Goal: Task Accomplishment & Management: Use online tool/utility

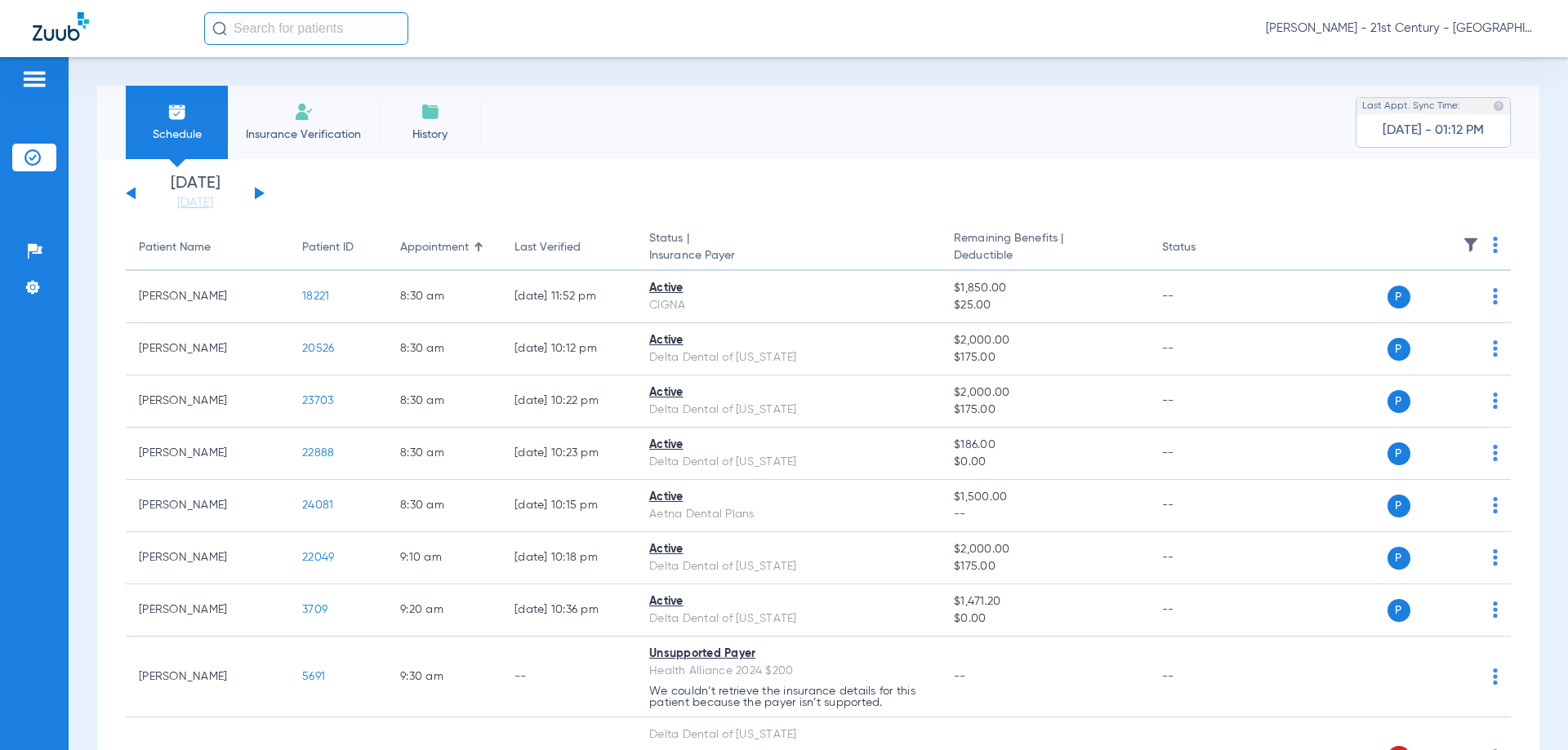
click at [253, 191] on div "[DATE] [DATE] [DATE] [DATE] [DATE] [DATE] [DATE] [DATE] [DATE] [DATE] [DATE] [D…" at bounding box center [195, 193] width 139 height 36
click at [252, 189] on div "[DATE] [DATE] [DATE] [DATE] [DATE] [DATE] [DATE] [DATE] [DATE] [DATE] [DATE] [D…" at bounding box center [195, 193] width 139 height 36
click at [257, 189] on button at bounding box center [260, 193] width 10 height 12
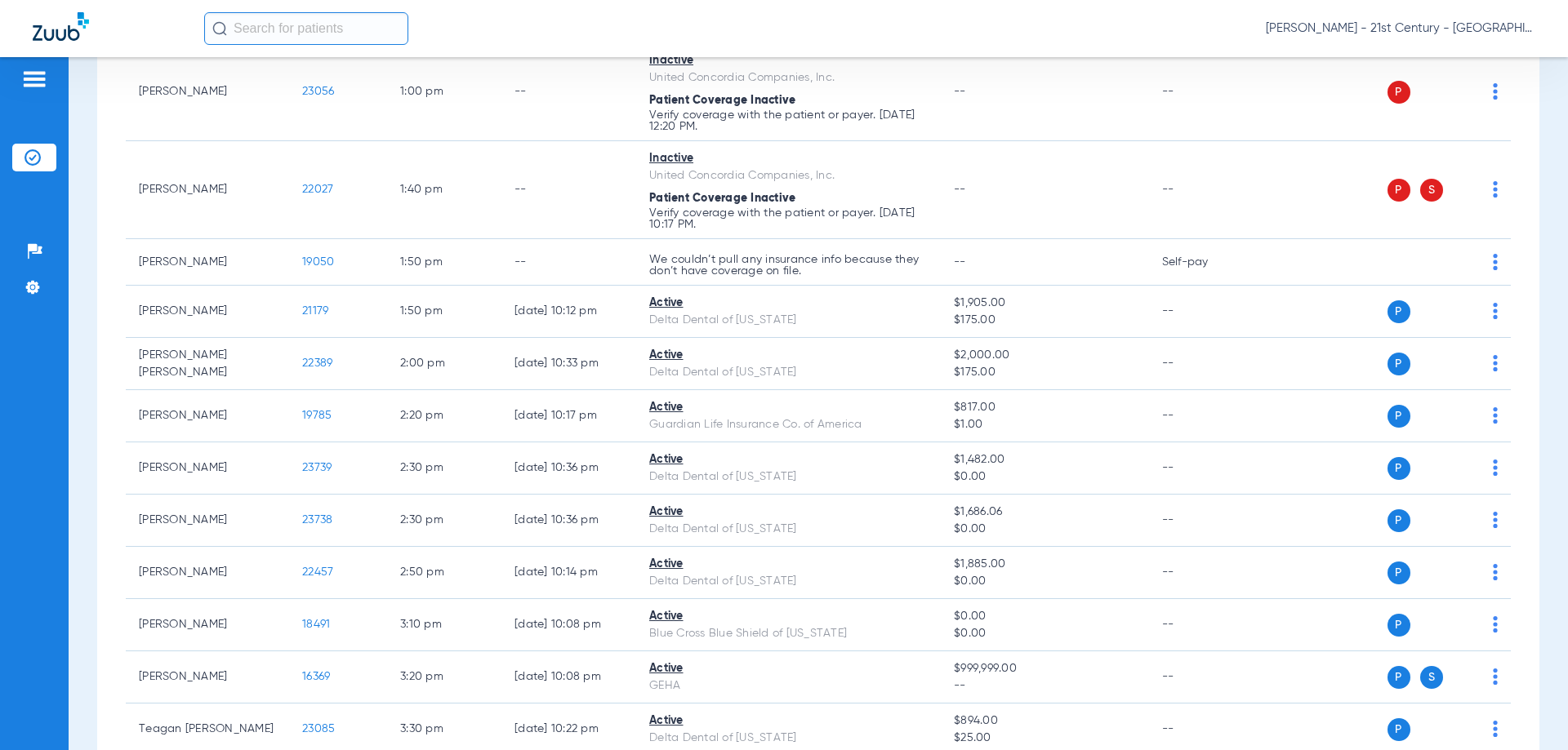
scroll to position [1660, 0]
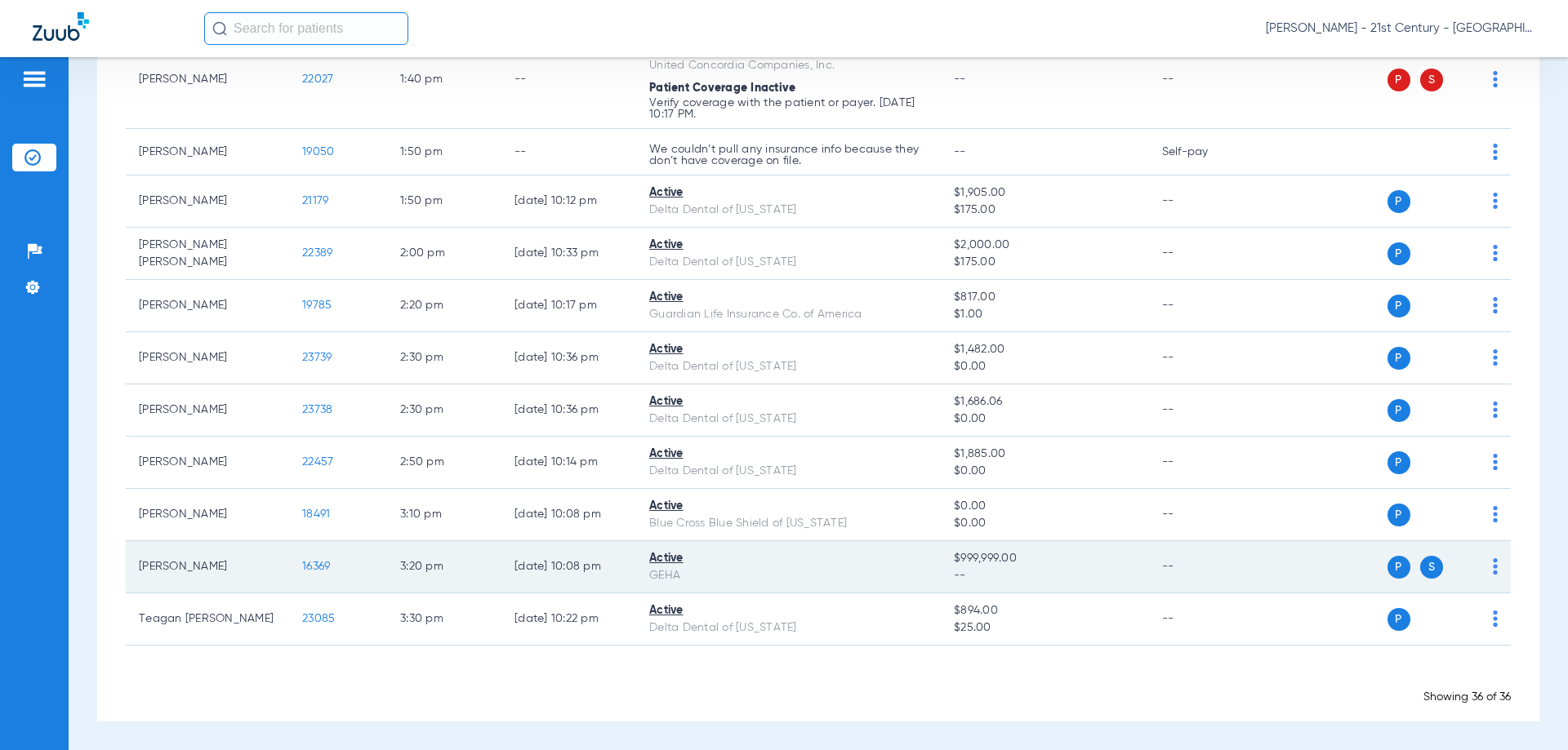
click at [665, 561] on div "Active" at bounding box center [788, 559] width 278 height 17
click at [318, 562] on span "16369" at bounding box center [316, 566] width 28 height 11
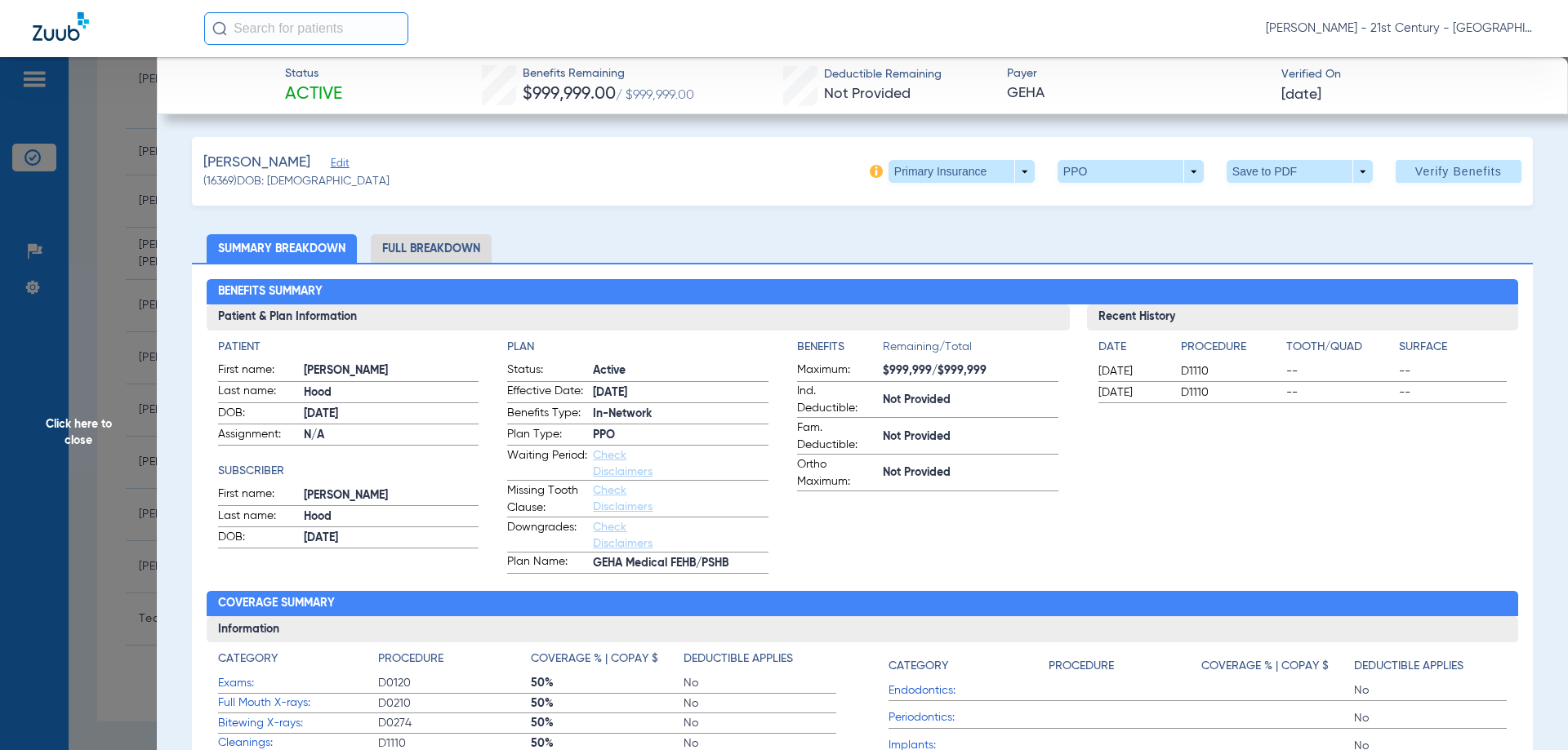
click at [428, 247] on li "Full Breakdown" at bounding box center [431, 249] width 120 height 29
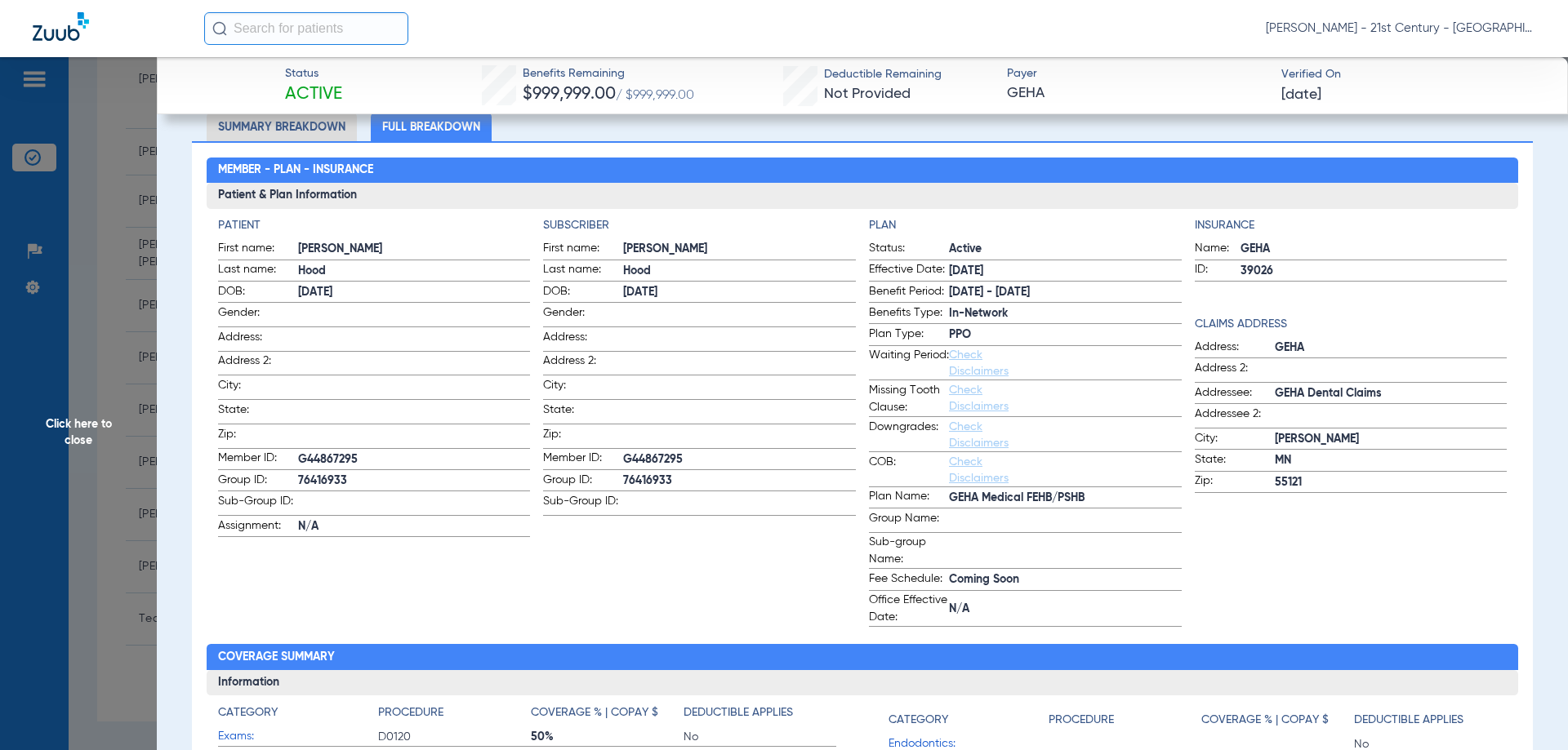
scroll to position [81, 0]
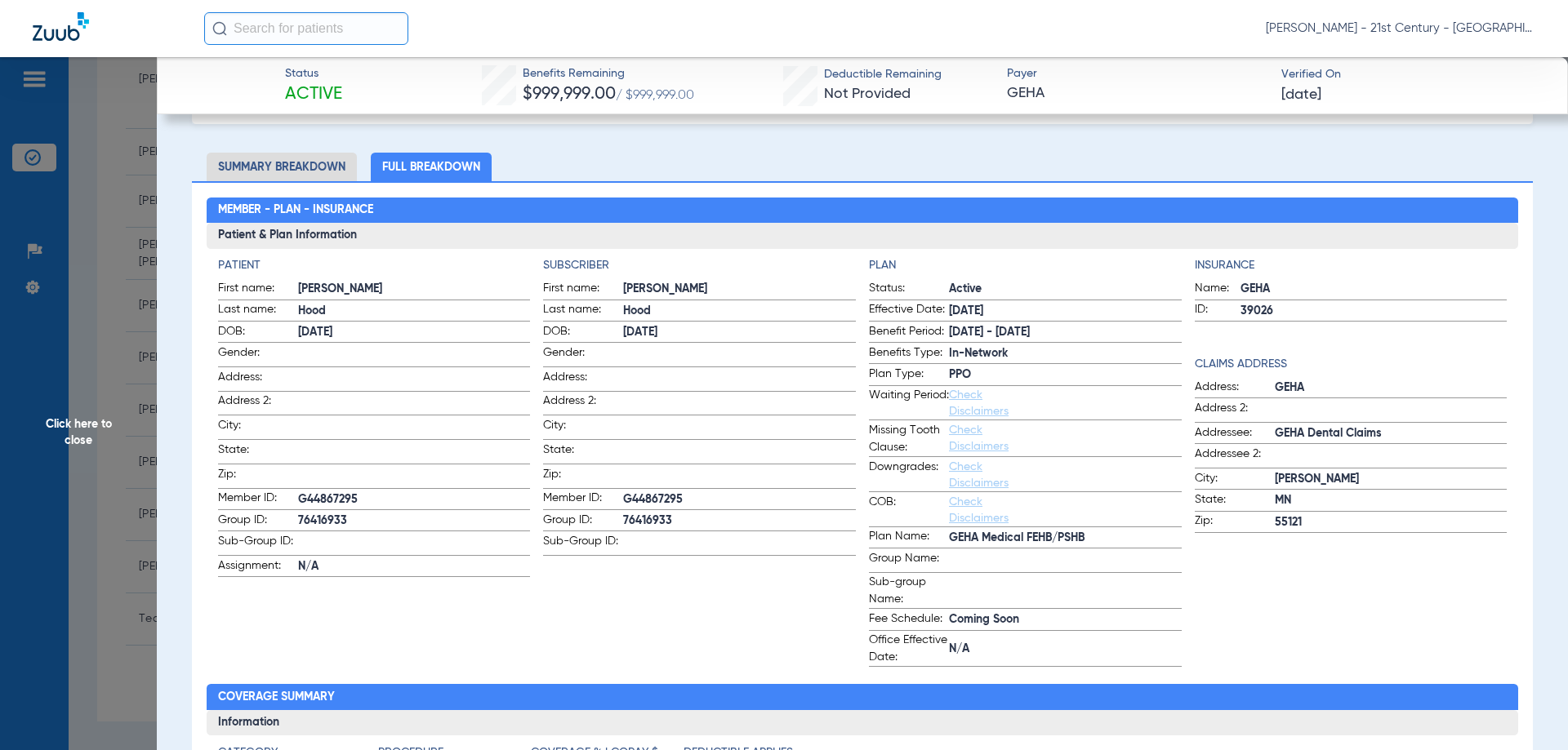
drag, startPoint x: 1063, startPoint y: 324, endPoint x: 939, endPoint y: 334, distance: 124.4
click at [939, 334] on label "Benefit Period: [DATE] - [DATE]" at bounding box center [1025, 333] width 313 height 20
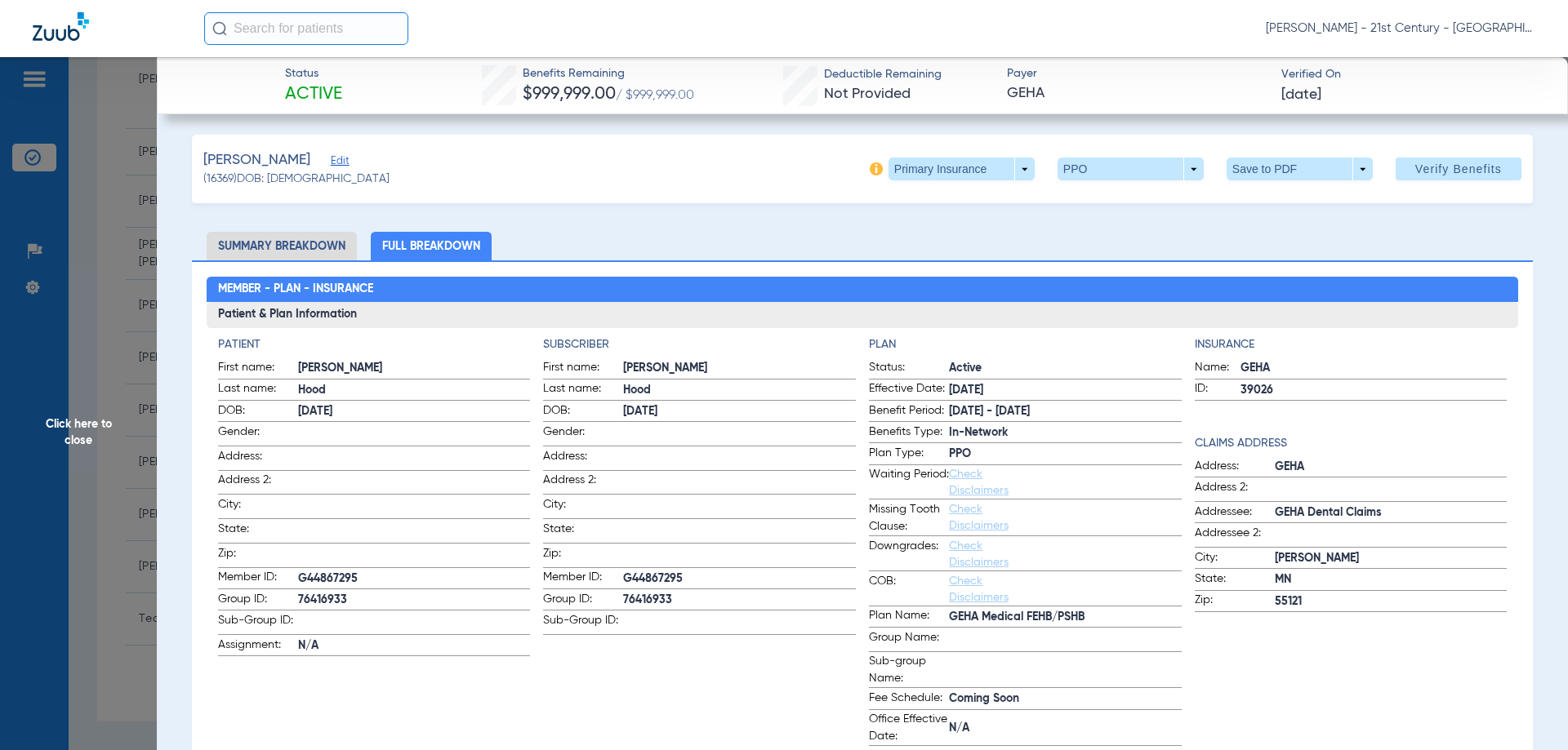
scroll to position [0, 0]
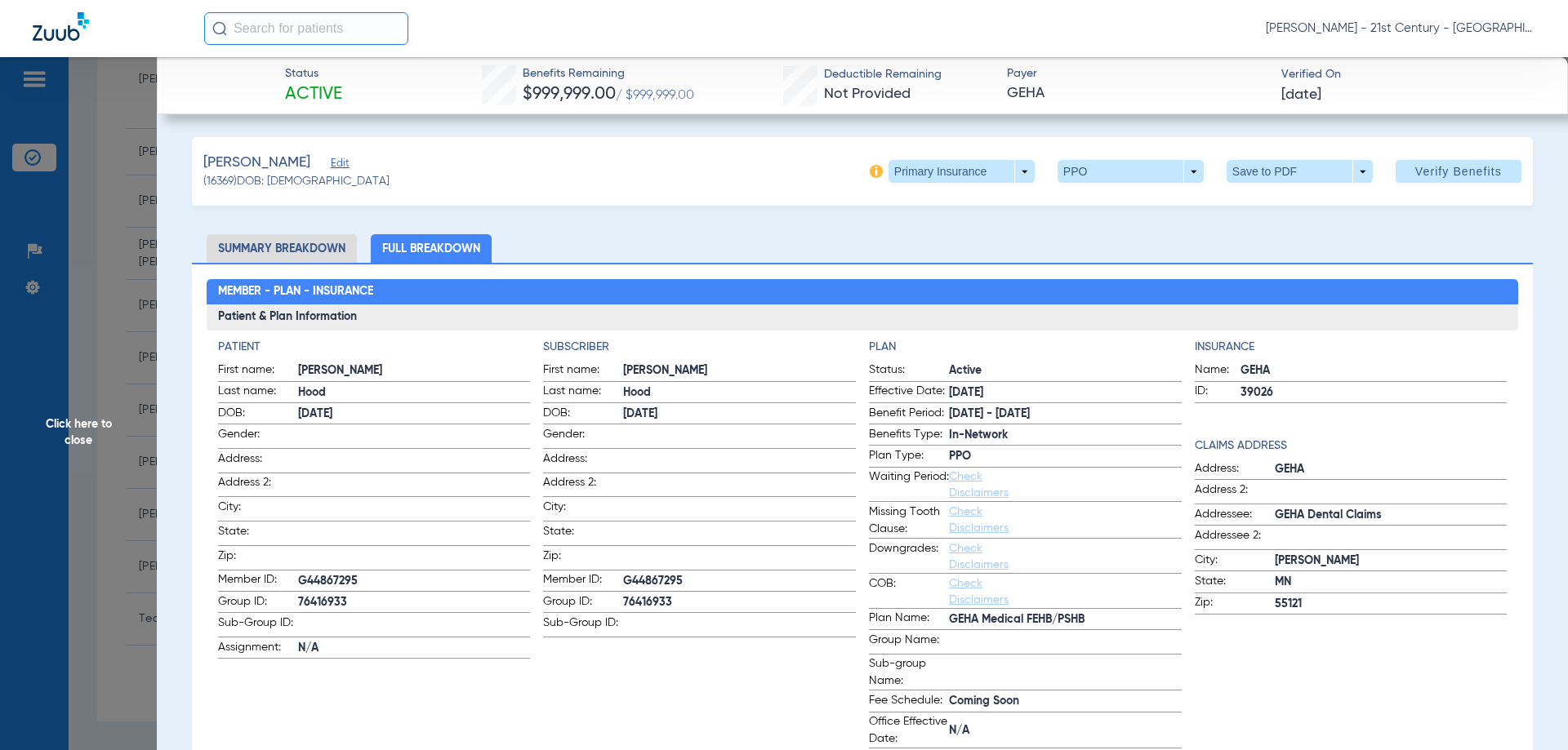
drag, startPoint x: 262, startPoint y: 239, endPoint x: 448, endPoint y: 250, distance: 186.3
click at [262, 239] on li "Summary Breakdown" at bounding box center [281, 249] width 150 height 29
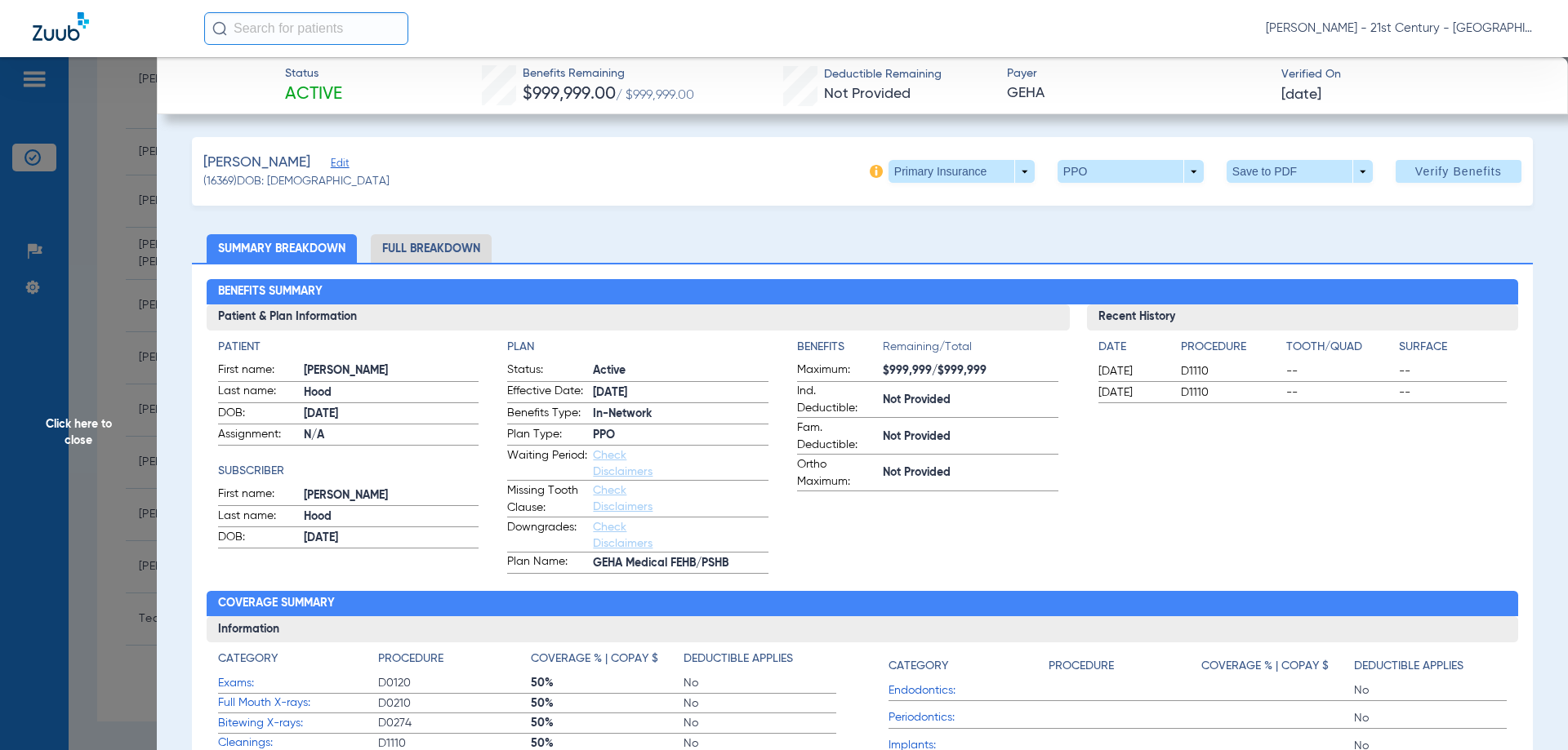
click at [423, 253] on li "Full Breakdown" at bounding box center [431, 249] width 120 height 29
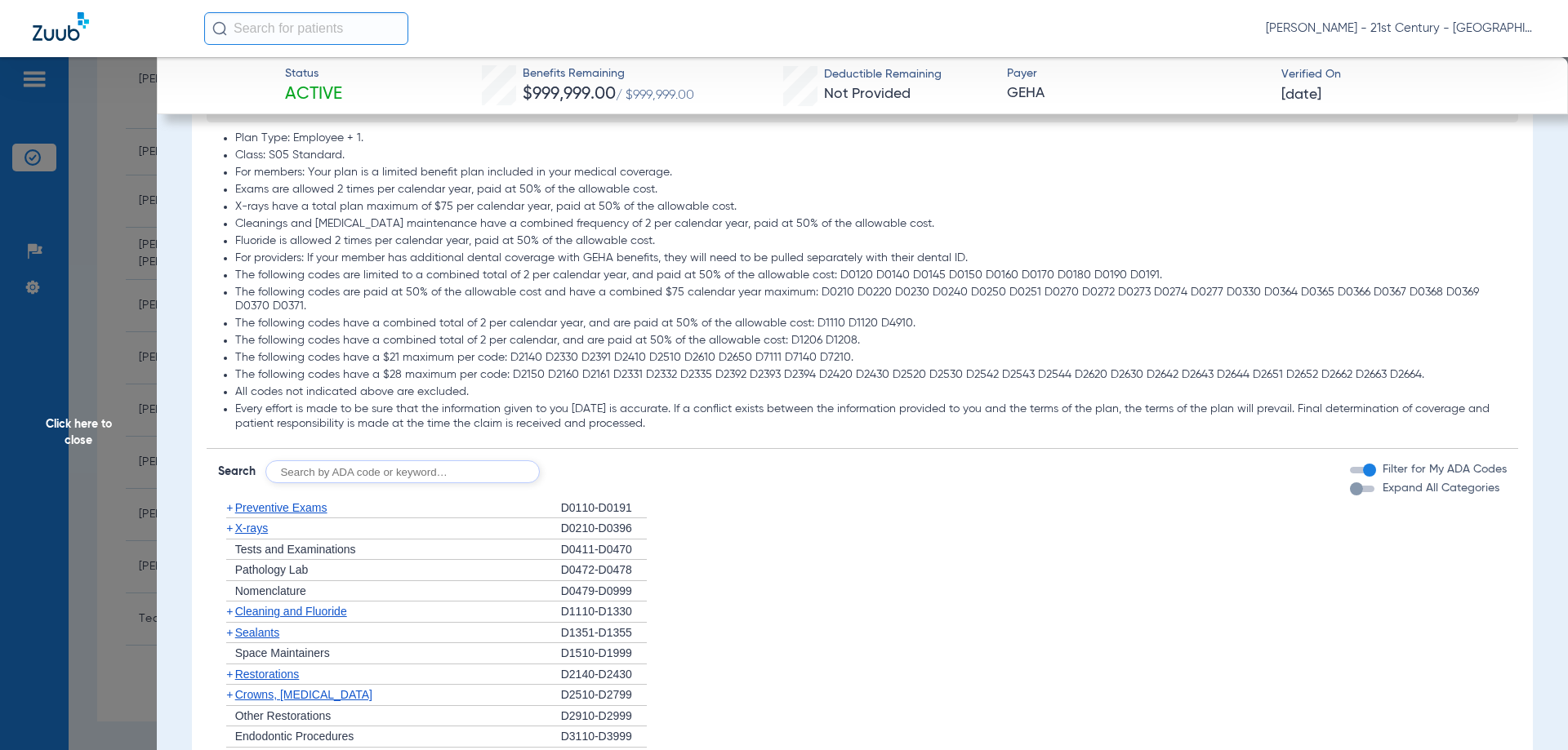
scroll to position [1224, 0]
click at [228, 508] on span "+" at bounding box center [230, 512] width 7 height 13
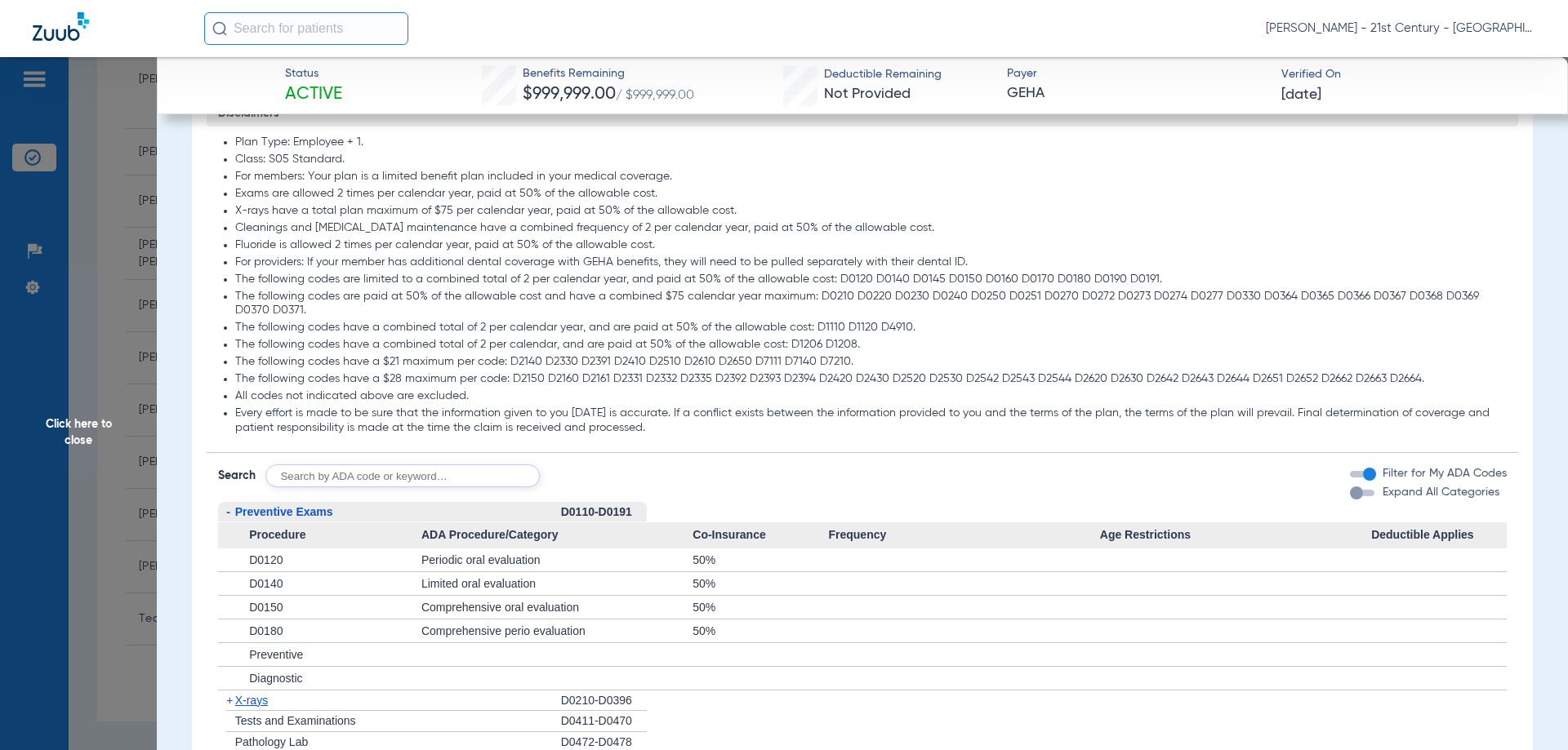
click at [228, 508] on span "-" at bounding box center [228, 512] width 4 height 13
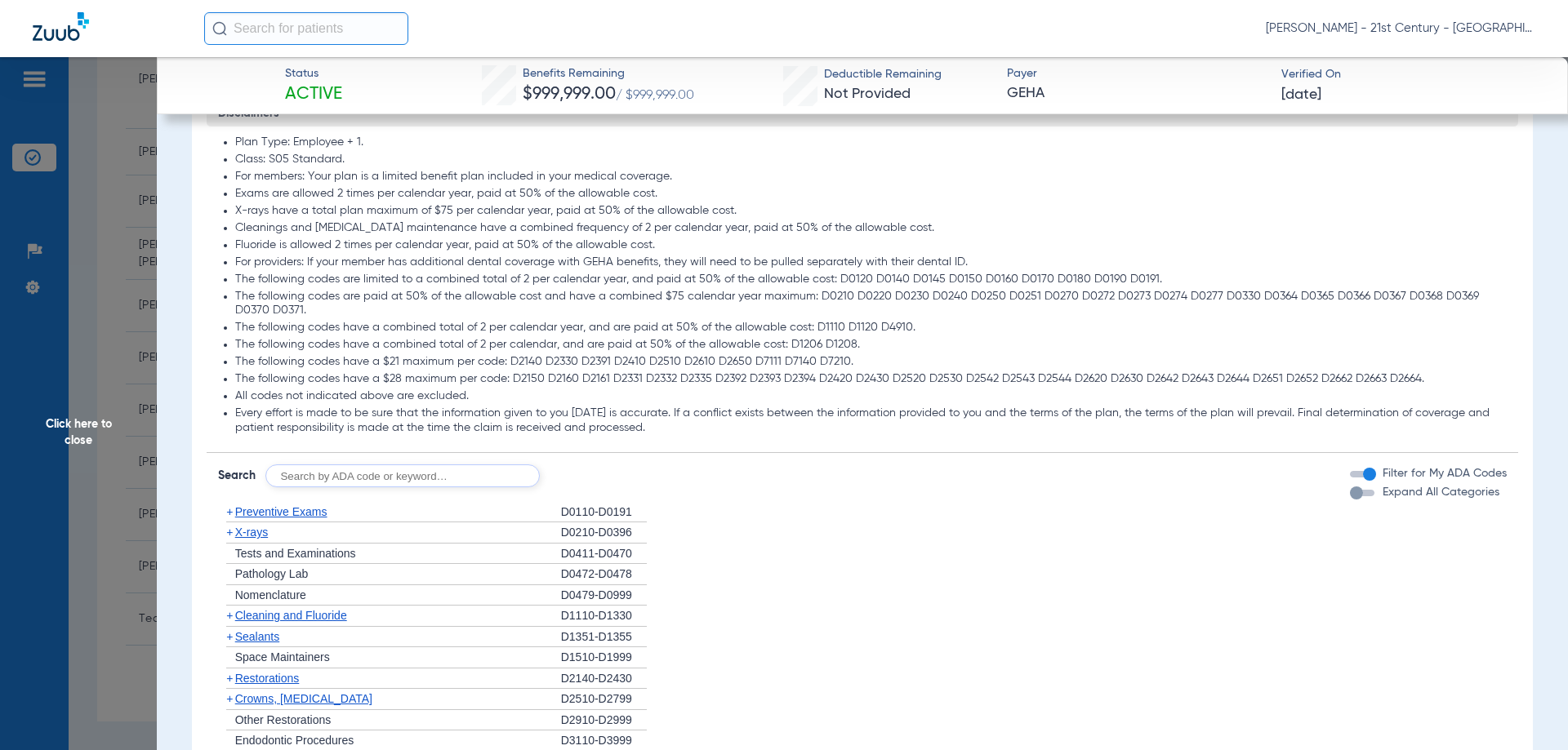
click at [228, 537] on span "+" at bounding box center [230, 532] width 7 height 13
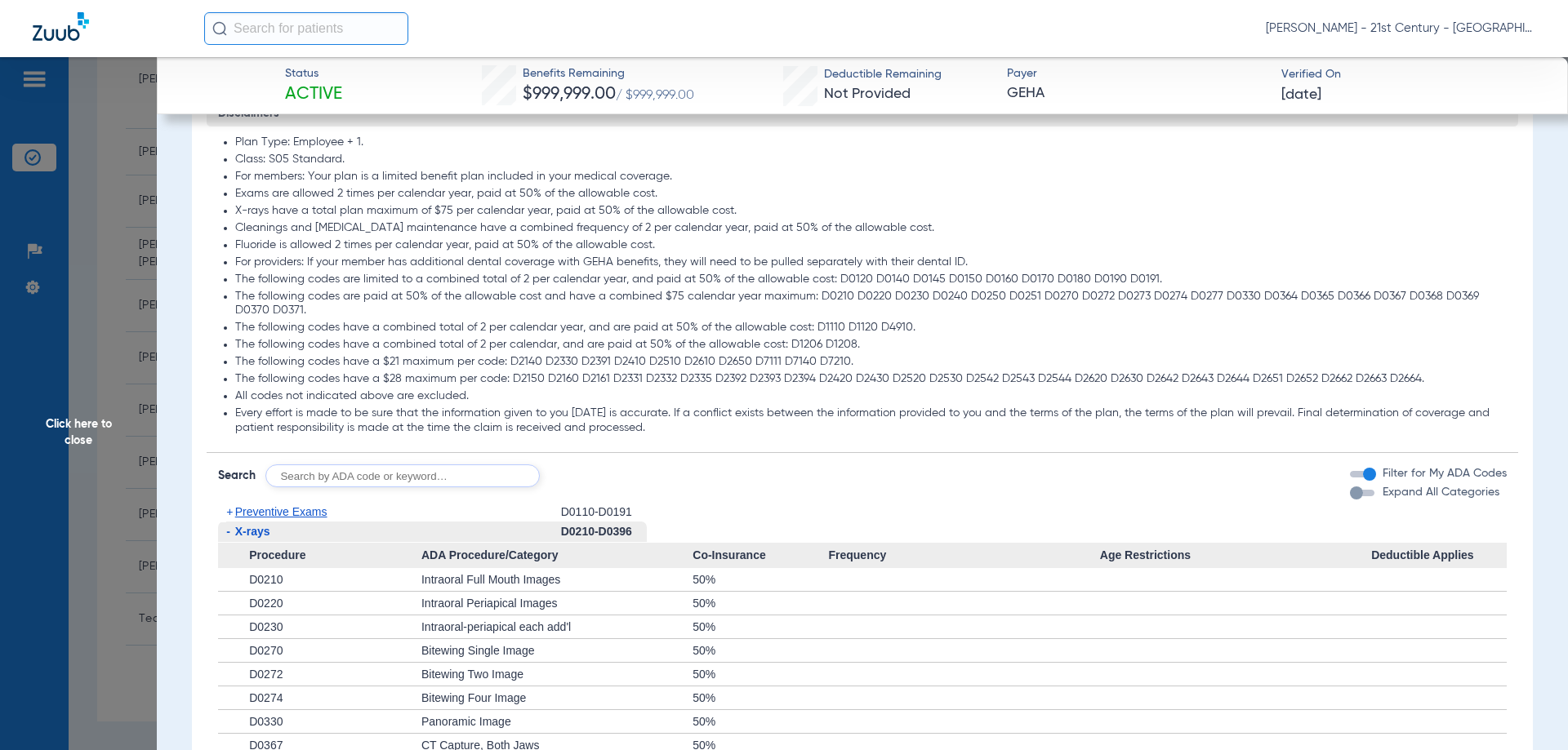
click at [228, 537] on span "-" at bounding box center [228, 531] width 4 height 13
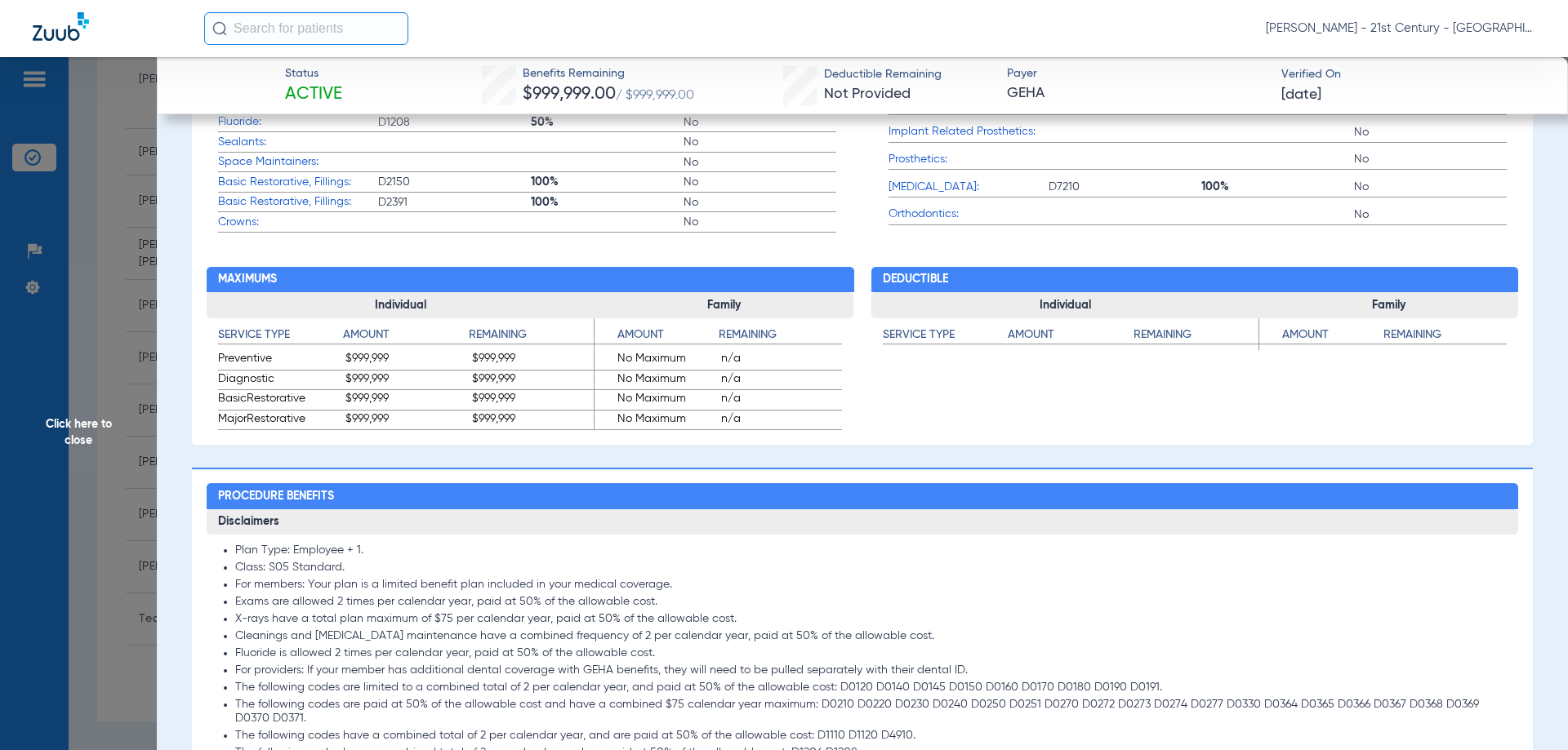
scroll to position [1143, 0]
